Goal: Task Accomplishment & Management: Use online tool/utility

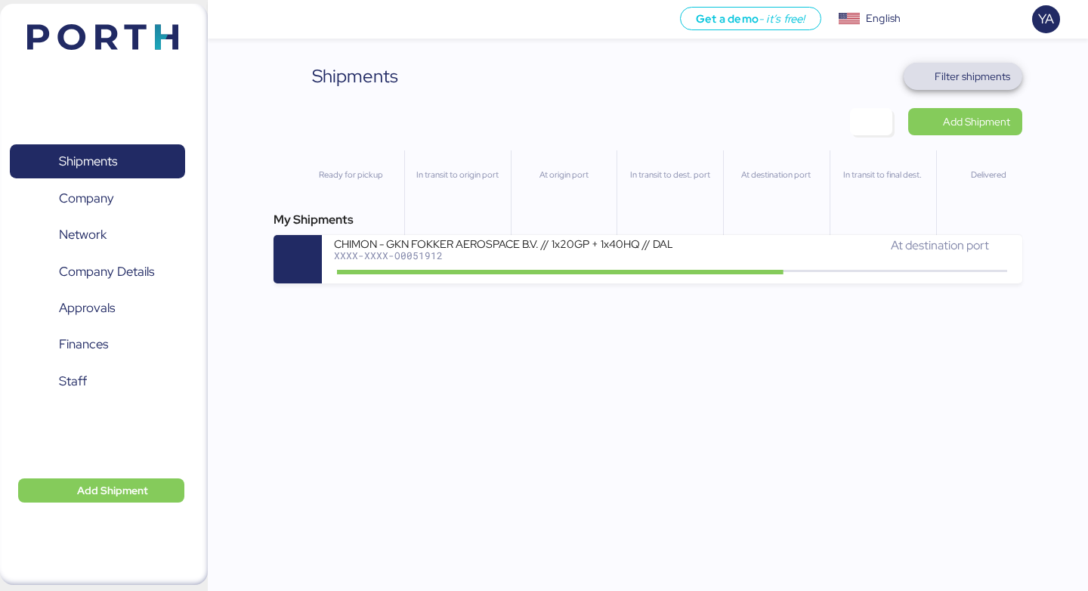
click at [985, 83] on span "Filter shipments" at bounding box center [973, 76] width 76 height 18
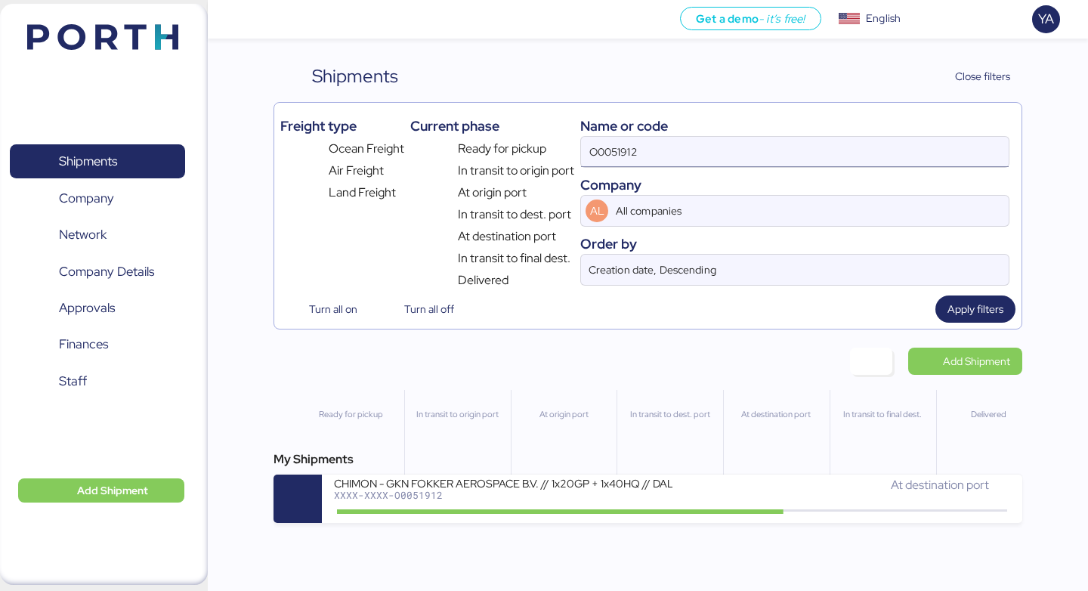
click at [752, 142] on input "O0051912" at bounding box center [795, 152] width 428 height 30
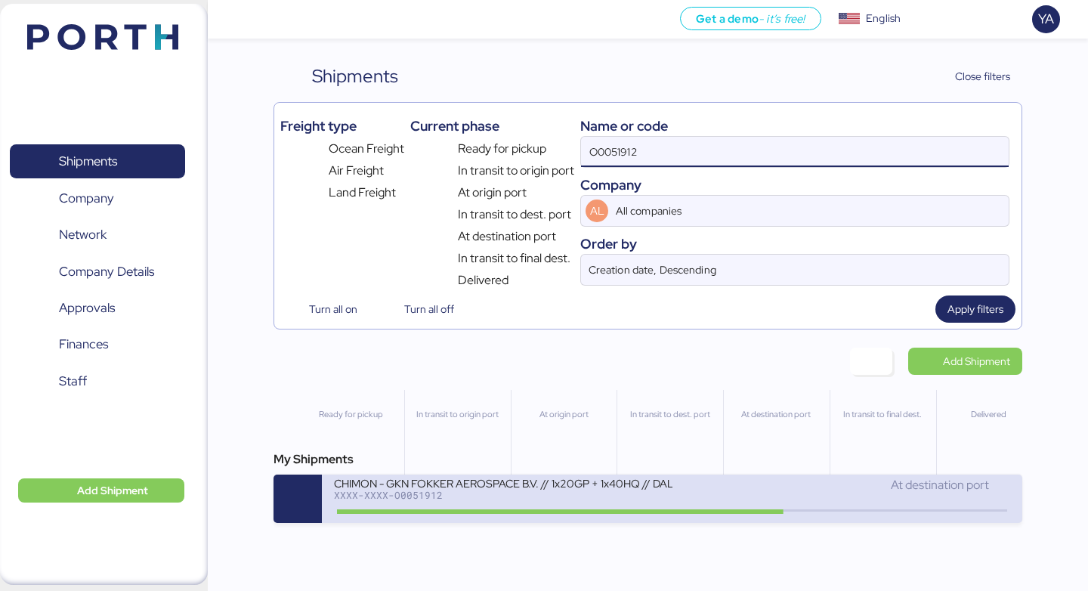
click at [414, 498] on div "XXXX-XXXX-O0051912" at bounding box center [503, 495] width 338 height 11
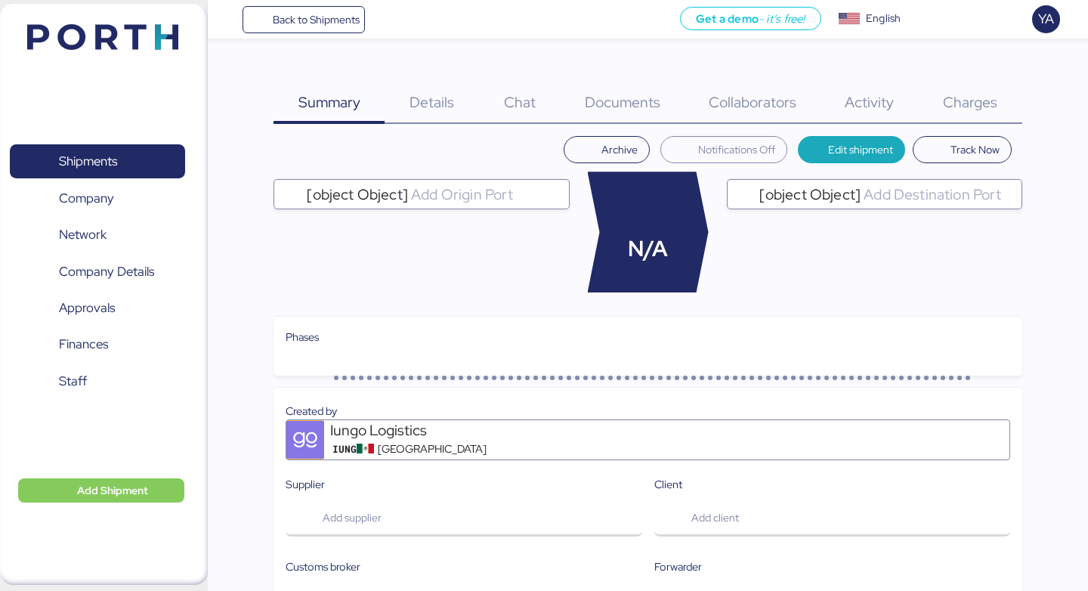
click at [938, 104] on div "Charges 0" at bounding box center [971, 93] width 104 height 61
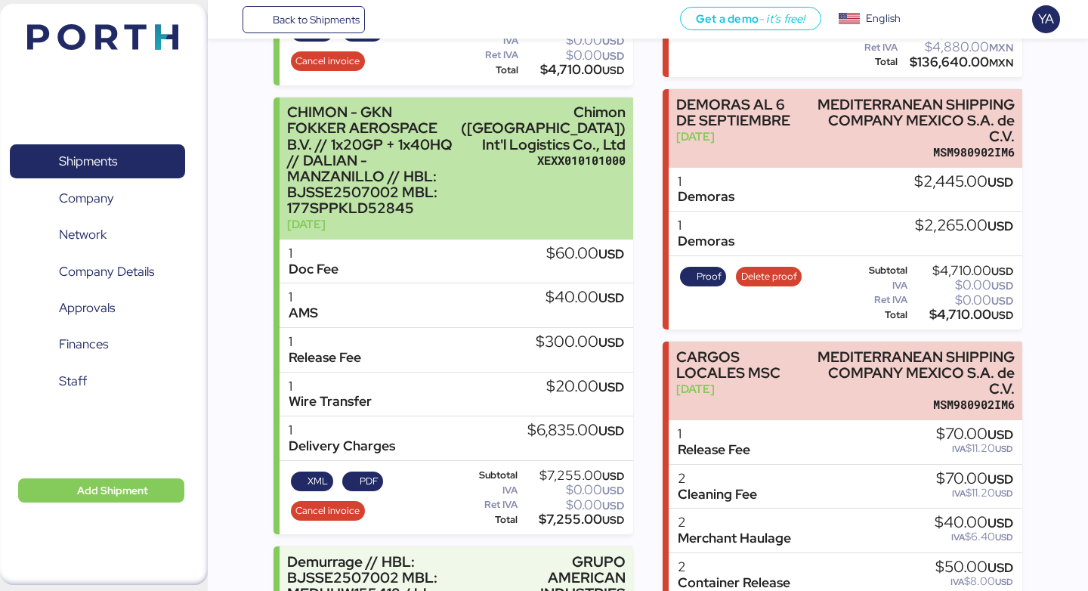
scroll to position [543, 0]
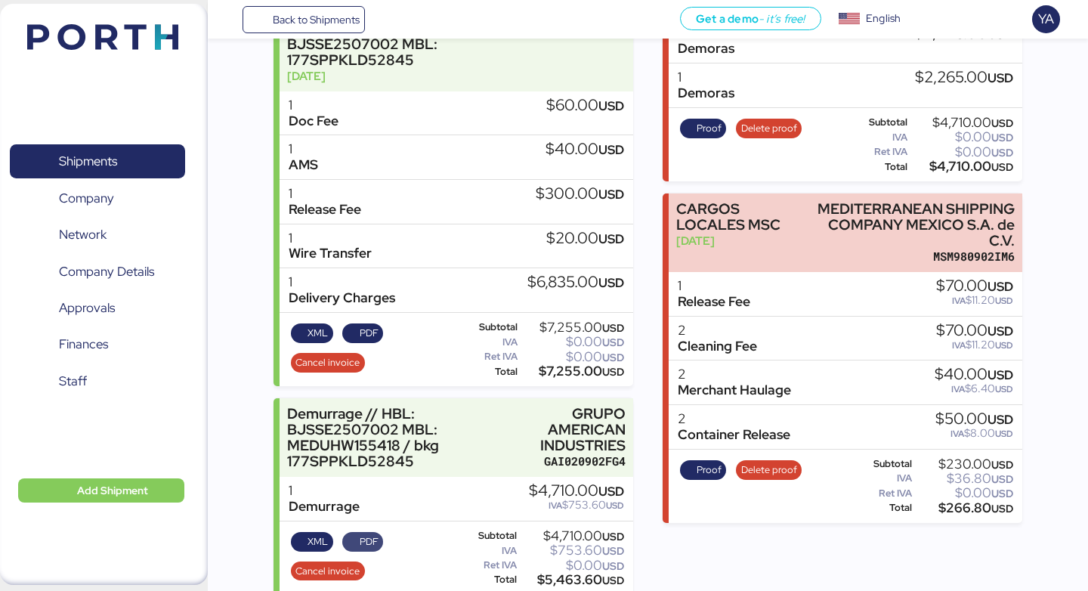
click at [370, 534] on span "PDF" at bounding box center [369, 542] width 19 height 17
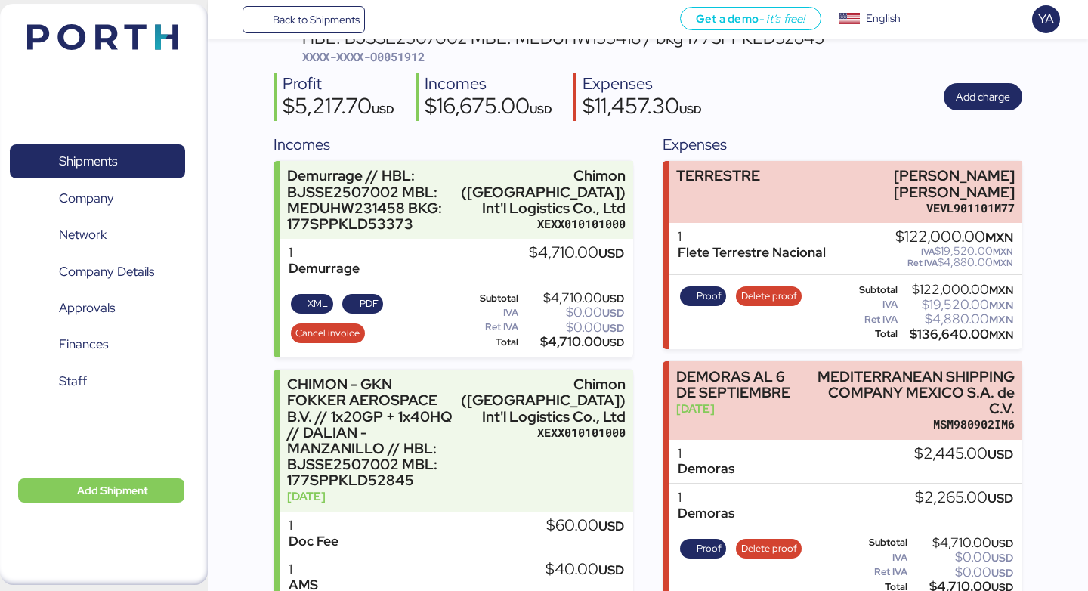
scroll to position [122, 0]
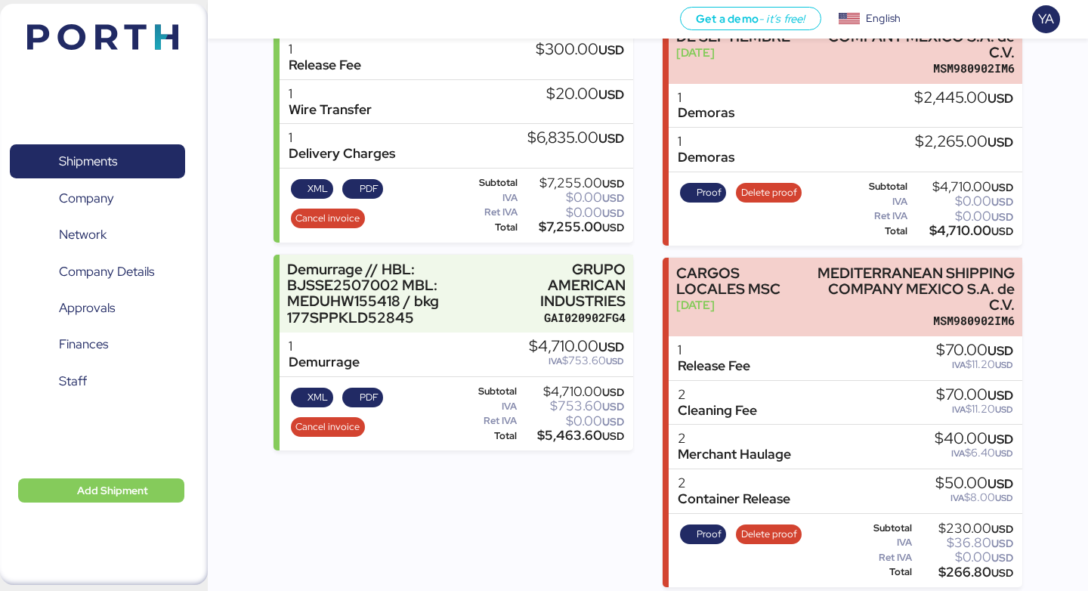
scroll to position [487, 0]
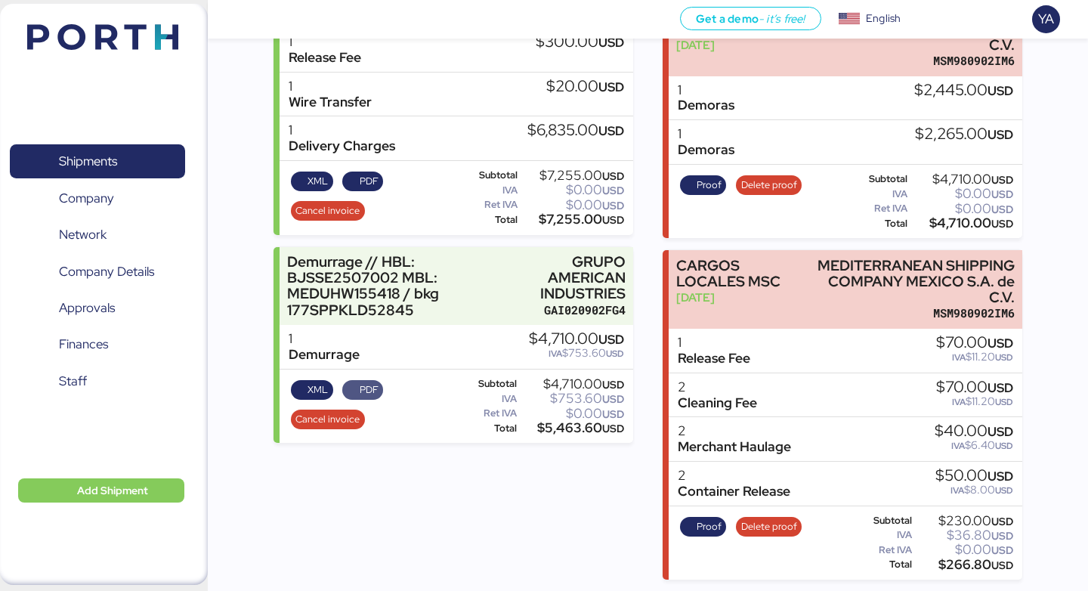
click at [368, 382] on span "PDF" at bounding box center [369, 390] width 19 height 17
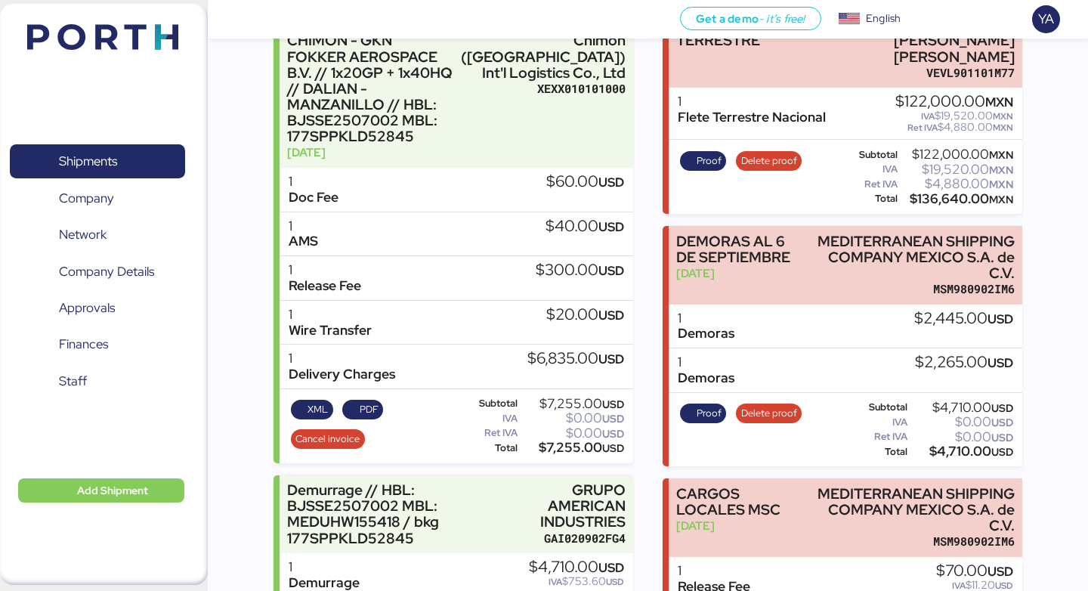
scroll to position [0, 0]
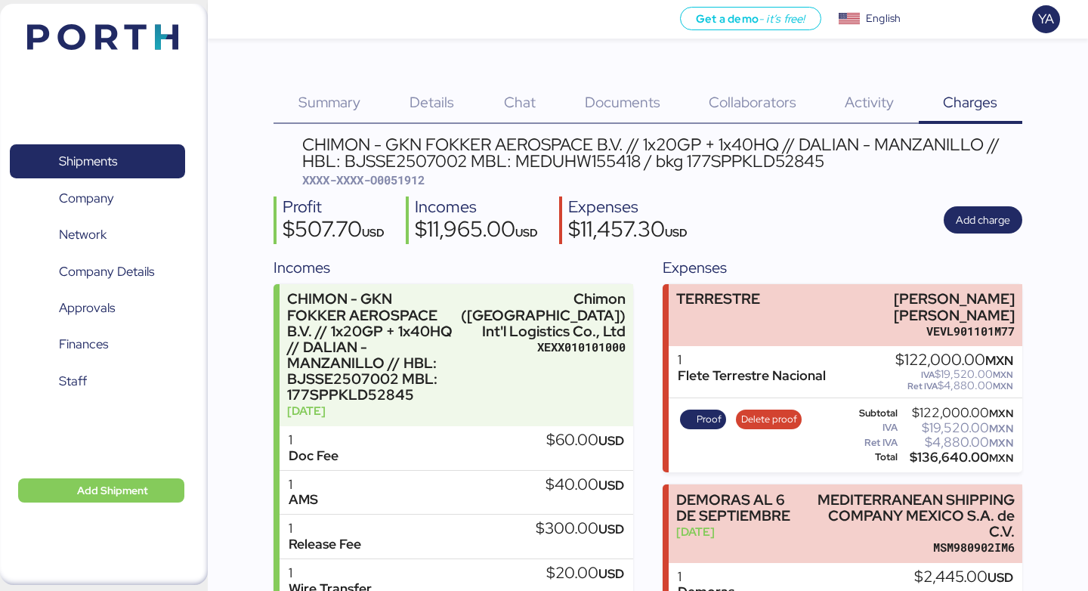
click at [127, 132] on div "Shipments 0 Company 0 Network 0 Company Details 0 Approvals 0 Finances 0 Staff 0" at bounding box center [97, 294] width 195 height 342
click at [142, 150] on span "Shipments" at bounding box center [97, 161] width 163 height 22
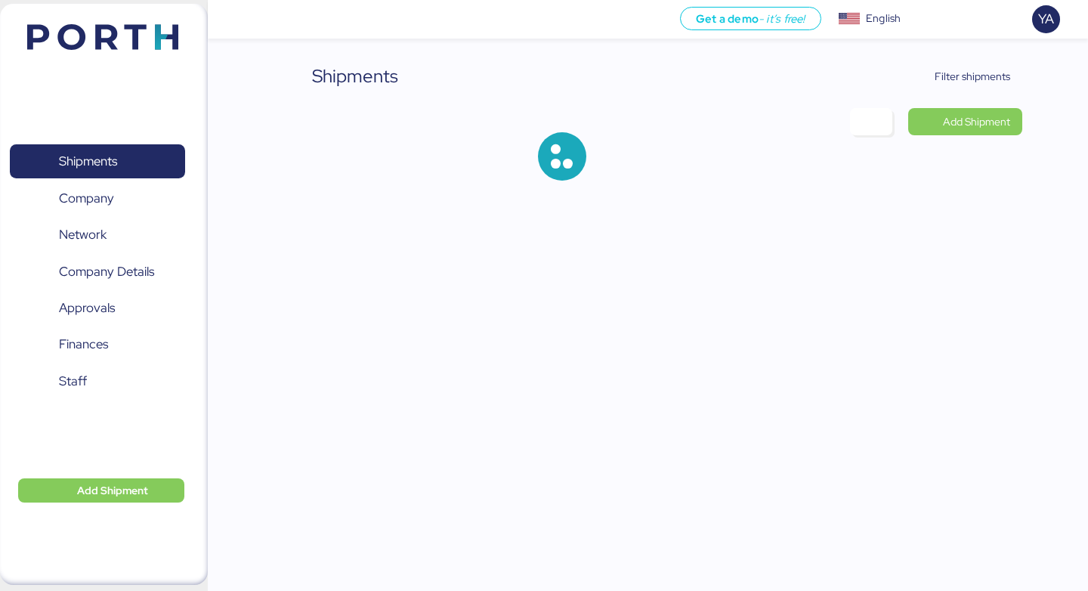
click at [998, 87] on span "Filter shipments" at bounding box center [963, 76] width 119 height 27
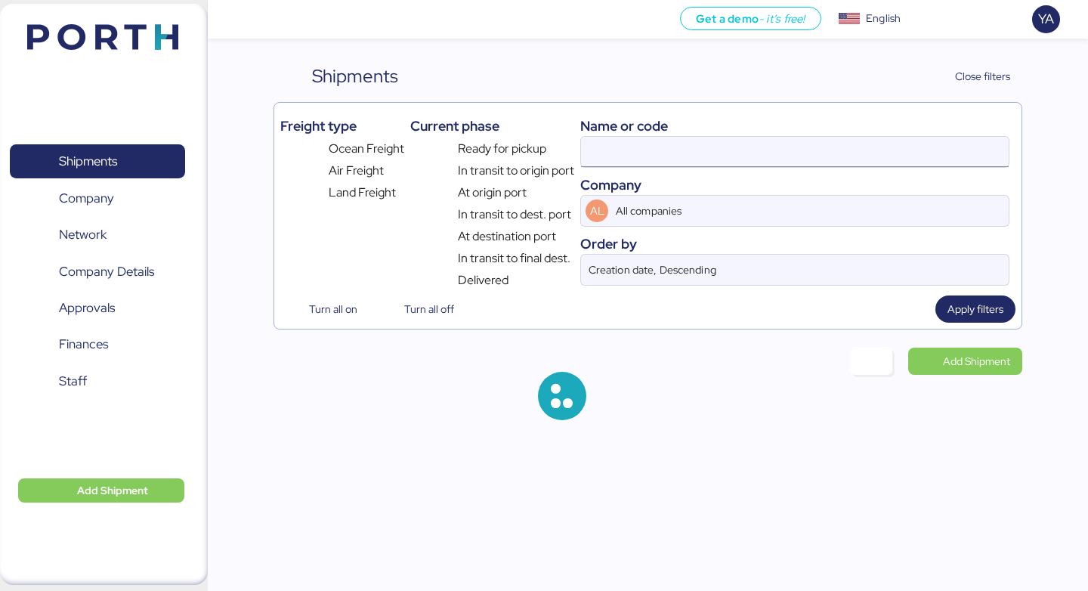
click at [759, 157] on input at bounding box center [795, 152] width 428 height 30
paste input "O0051914"
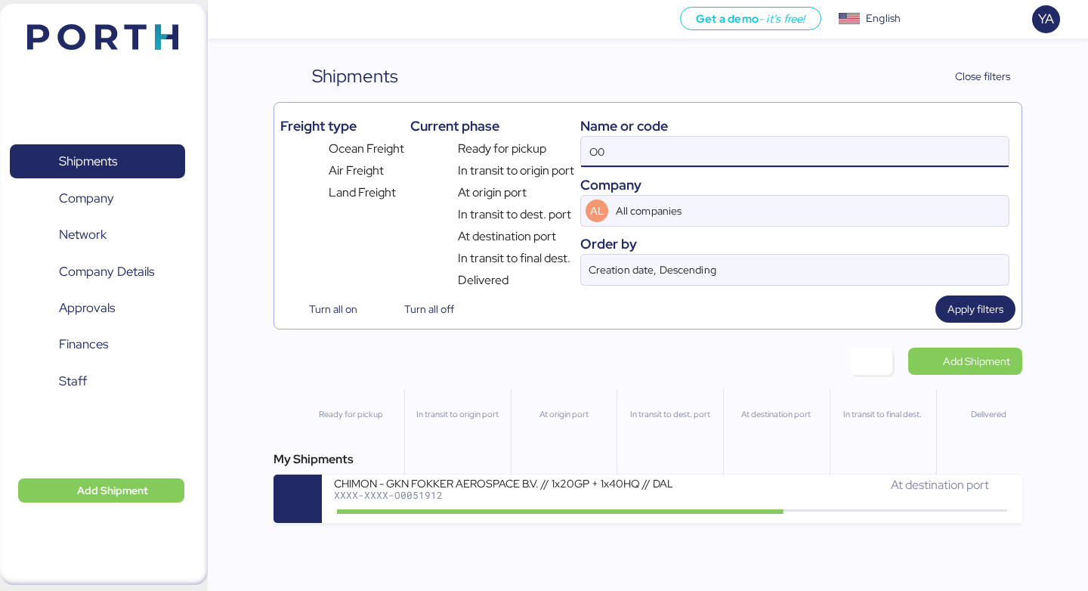
type input "O"
paste input "O0051914"
type input "O0051914"
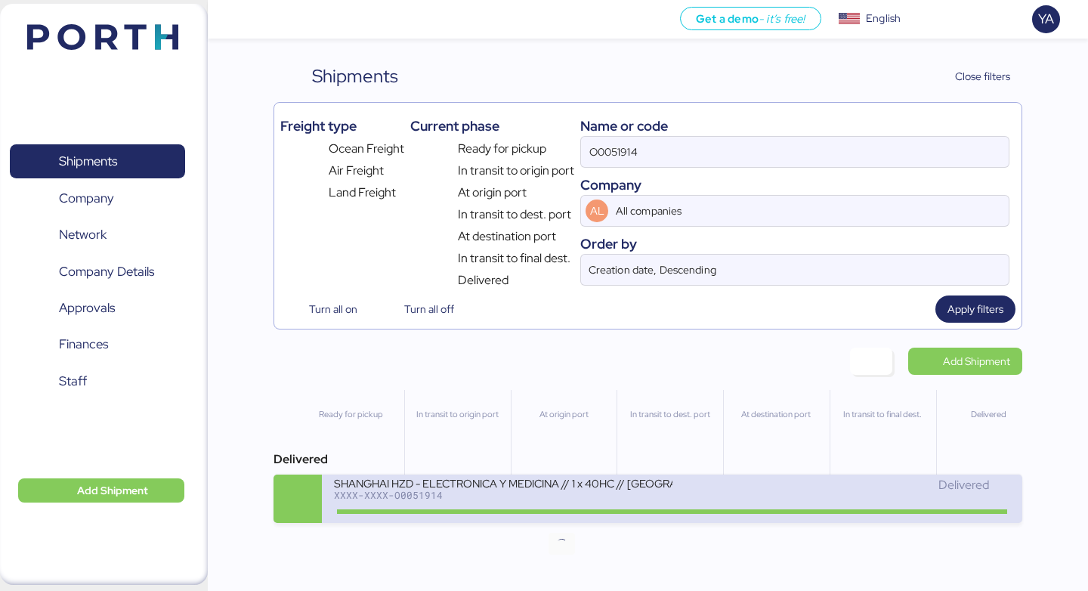
click at [534, 512] on icon at bounding box center [561, 511] width 73 height 17
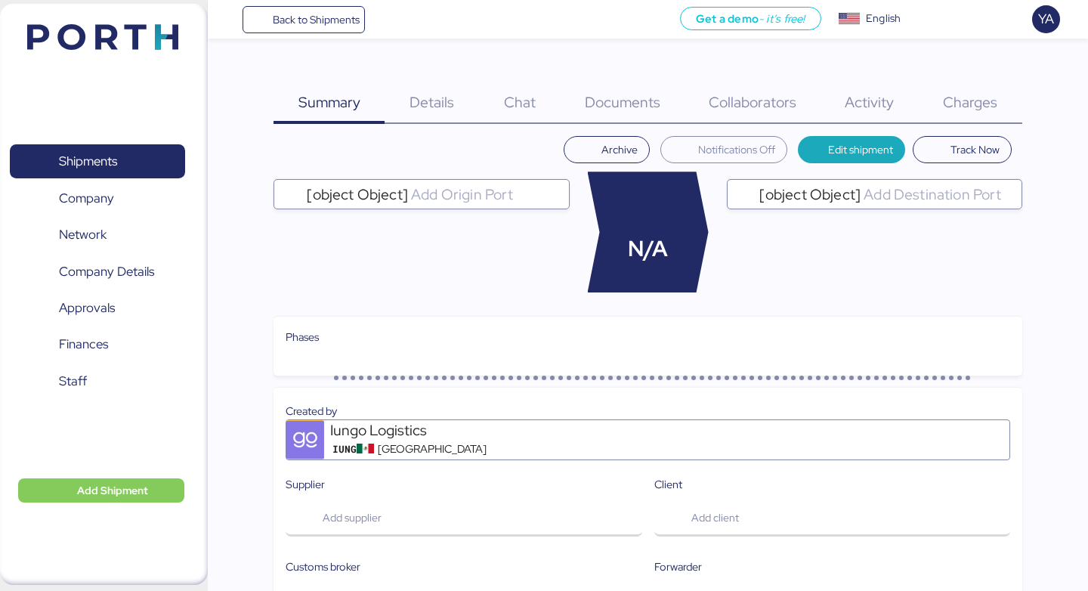
click at [959, 87] on div "Charges 0" at bounding box center [971, 93] width 104 height 61
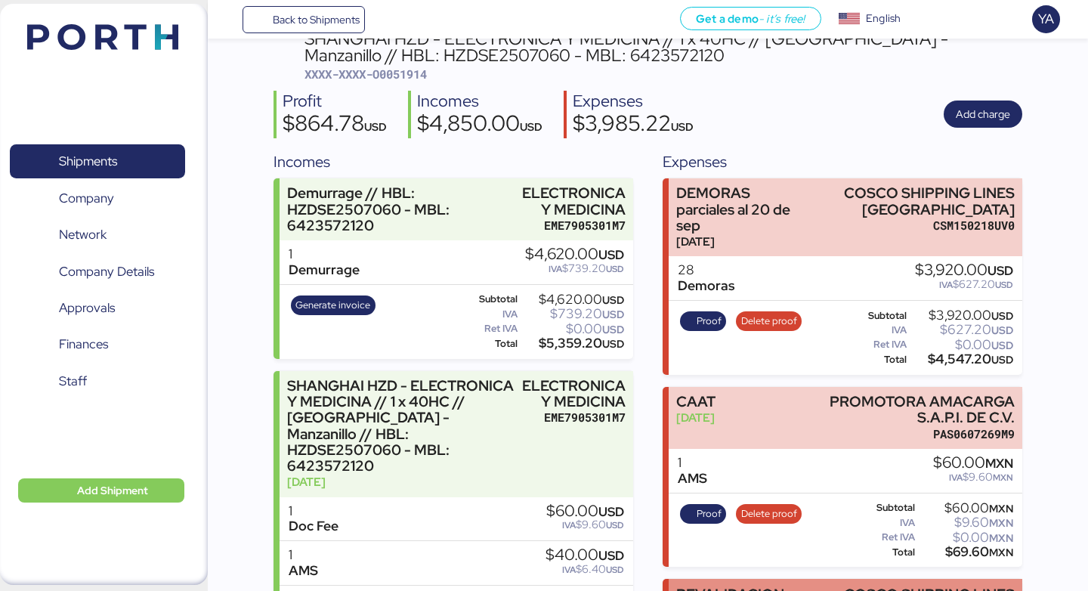
scroll to position [88, 0]
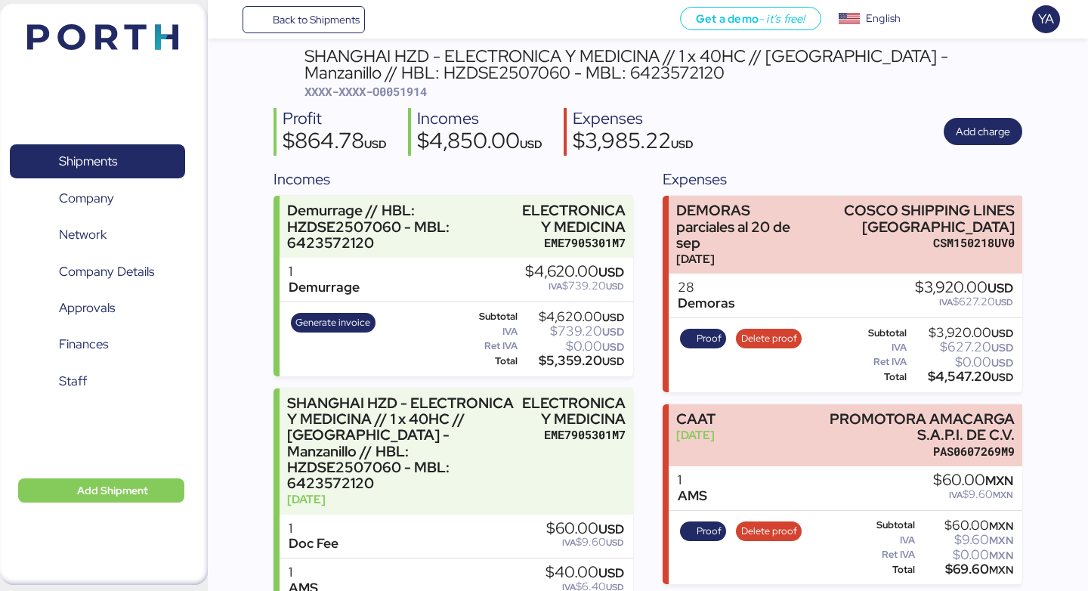
click at [948, 327] on div "$3,920.00 USD" at bounding box center [962, 332] width 104 height 11
copy div "$3,920.00 USD"
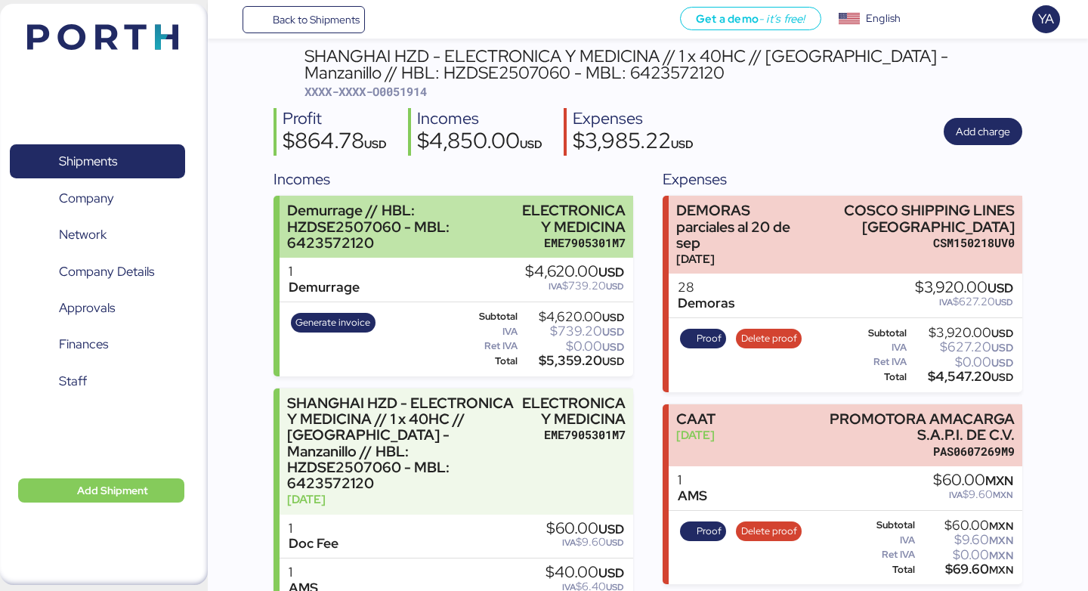
click at [558, 223] on div "ELECTRONICA Y MEDICINA" at bounding box center [570, 219] width 110 height 32
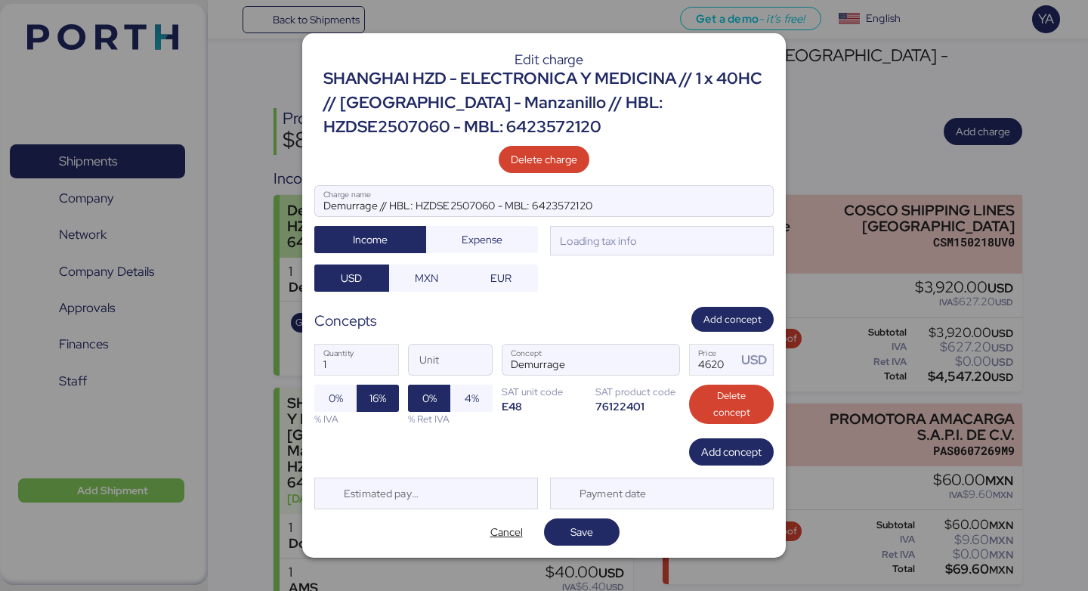
scroll to position [0, 0]
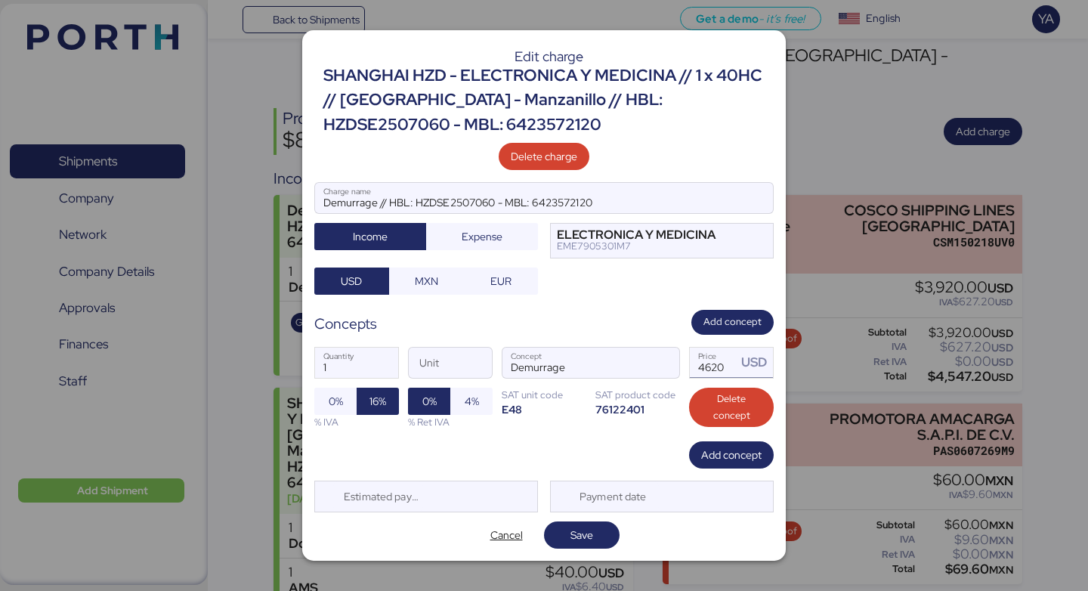
click at [707, 367] on input "4620" at bounding box center [713, 363] width 47 height 30
paste input "3920.0"
type input "3920"
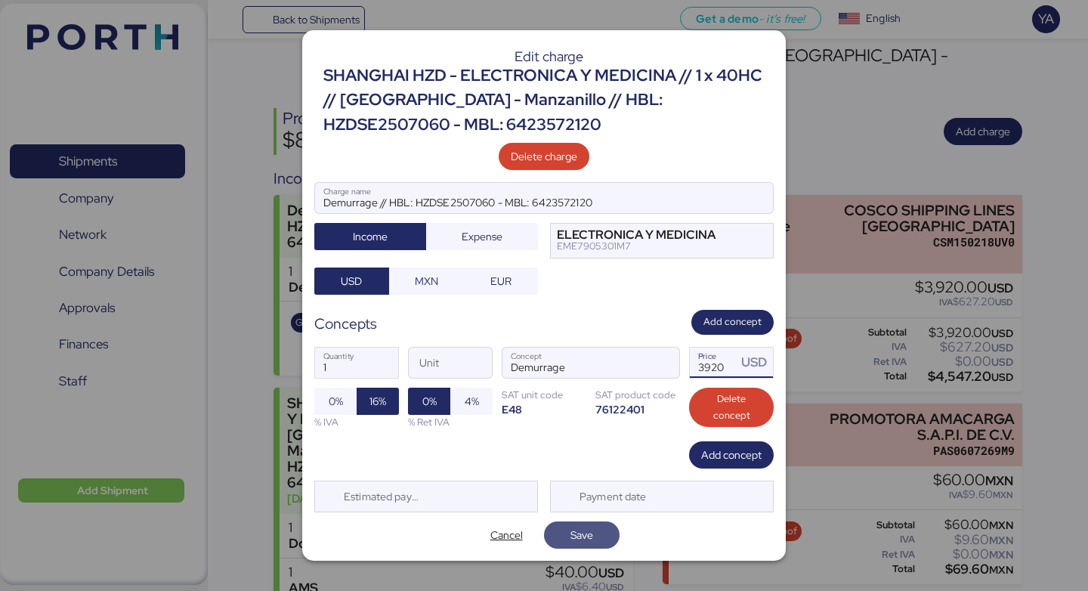
click at [573, 531] on span "Save" at bounding box center [582, 535] width 23 height 18
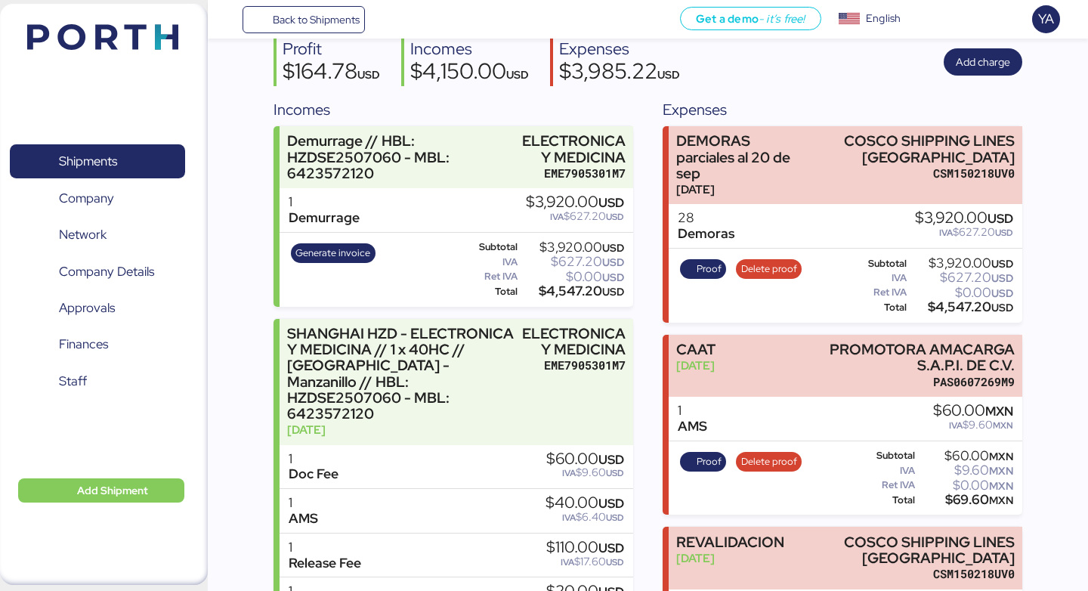
scroll to position [0, 0]
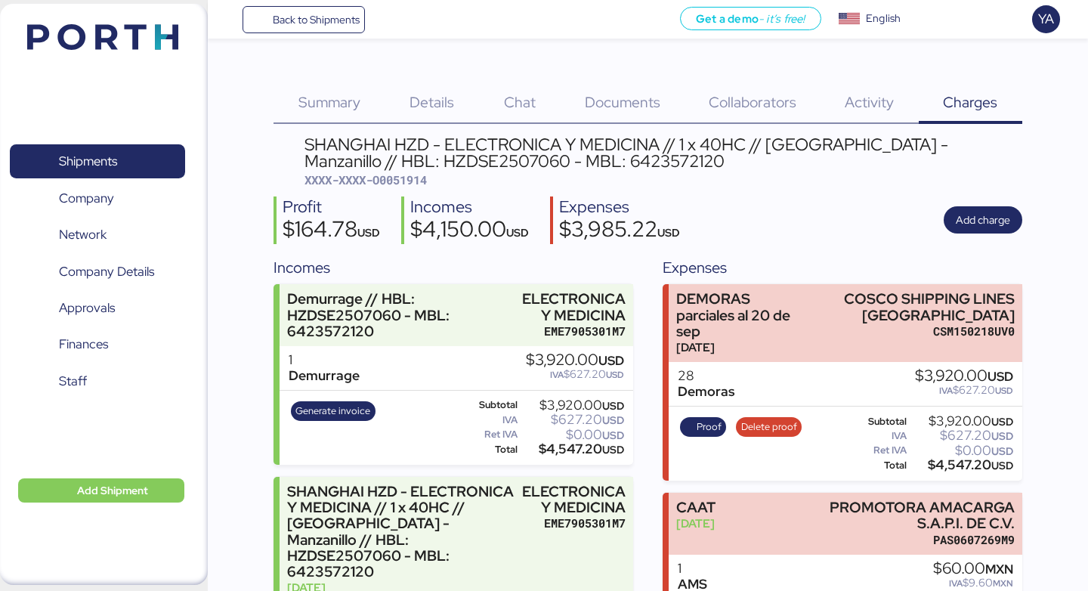
click at [375, 175] on span "XXXX-XXXX-O0051914" at bounding box center [366, 179] width 122 height 15
copy span "O0051914"
click at [368, 407] on span "PDF" at bounding box center [369, 411] width 19 height 17
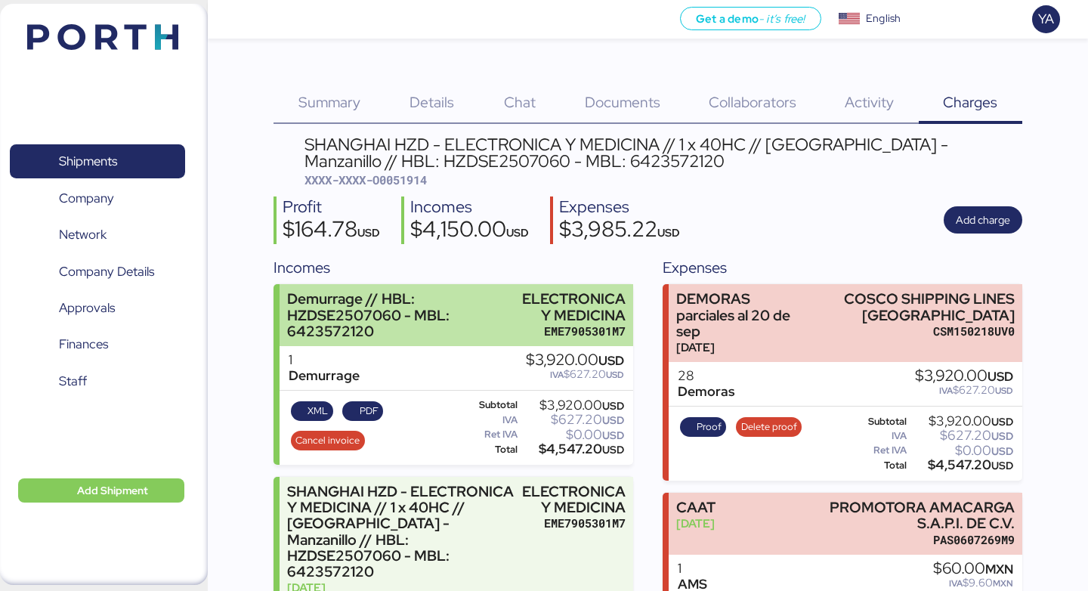
scroll to position [271, 0]
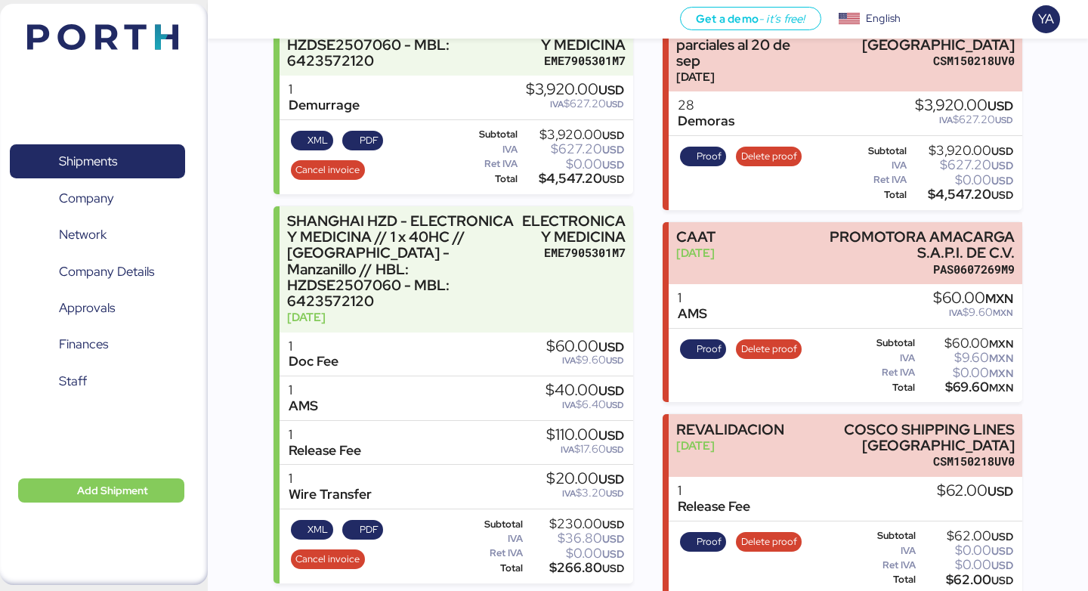
click at [260, 115] on div "Summary 0 Details 0 Chat 0 Documents 0 Collaborators 0 Activity 0 Charges 0 SHA…" at bounding box center [544, 161] width 1088 height 865
